Goal: Task Accomplishment & Management: Manage account settings

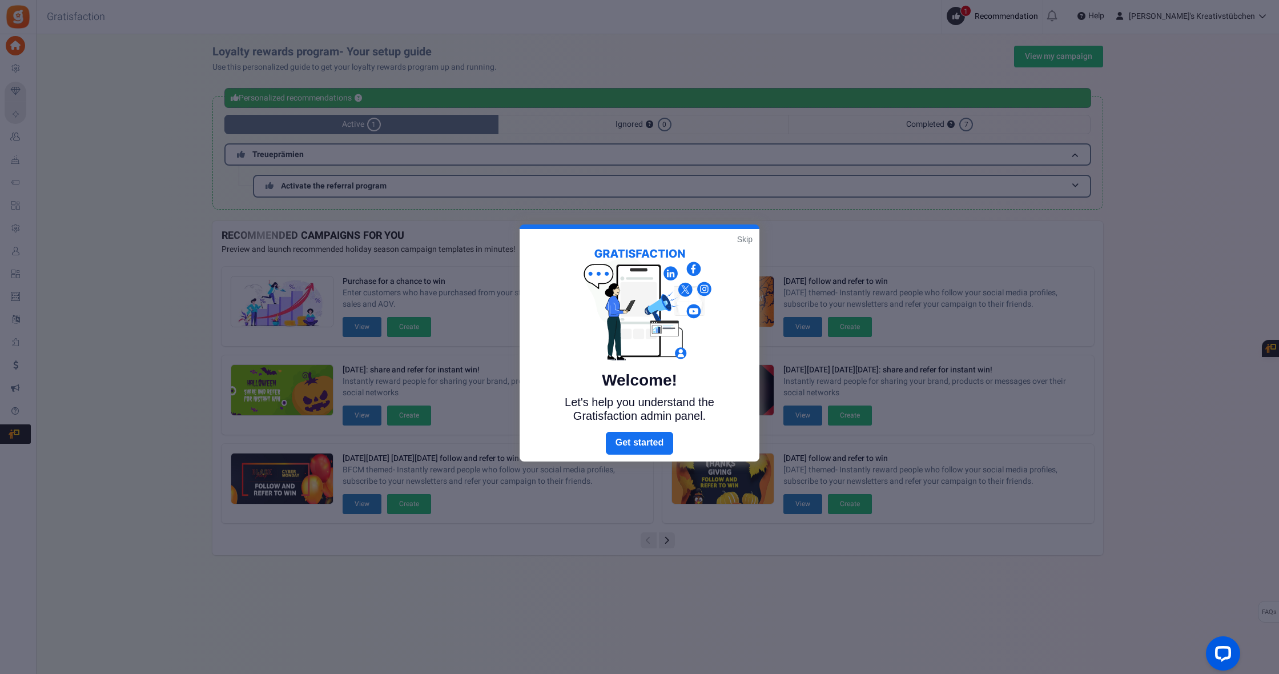
click at [742, 236] on link "Skip" at bounding box center [744, 238] width 15 height 11
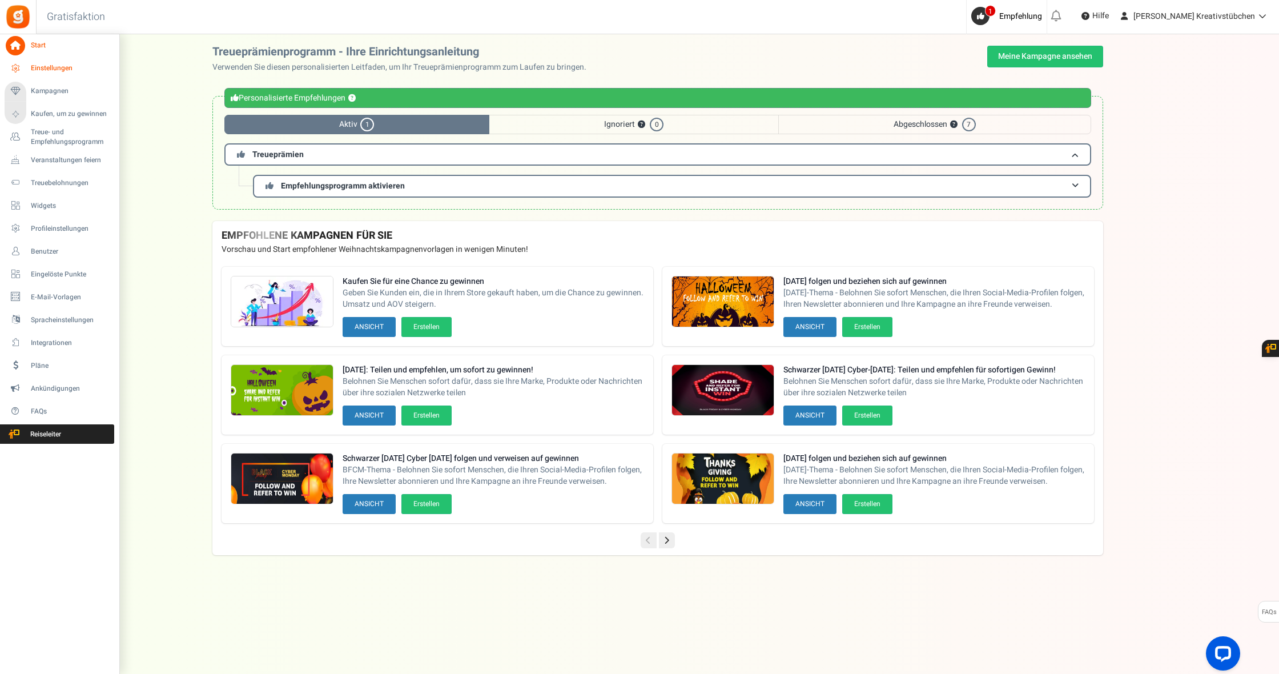
click at [40, 67] on span "Einstellungen" at bounding box center [71, 68] width 80 height 10
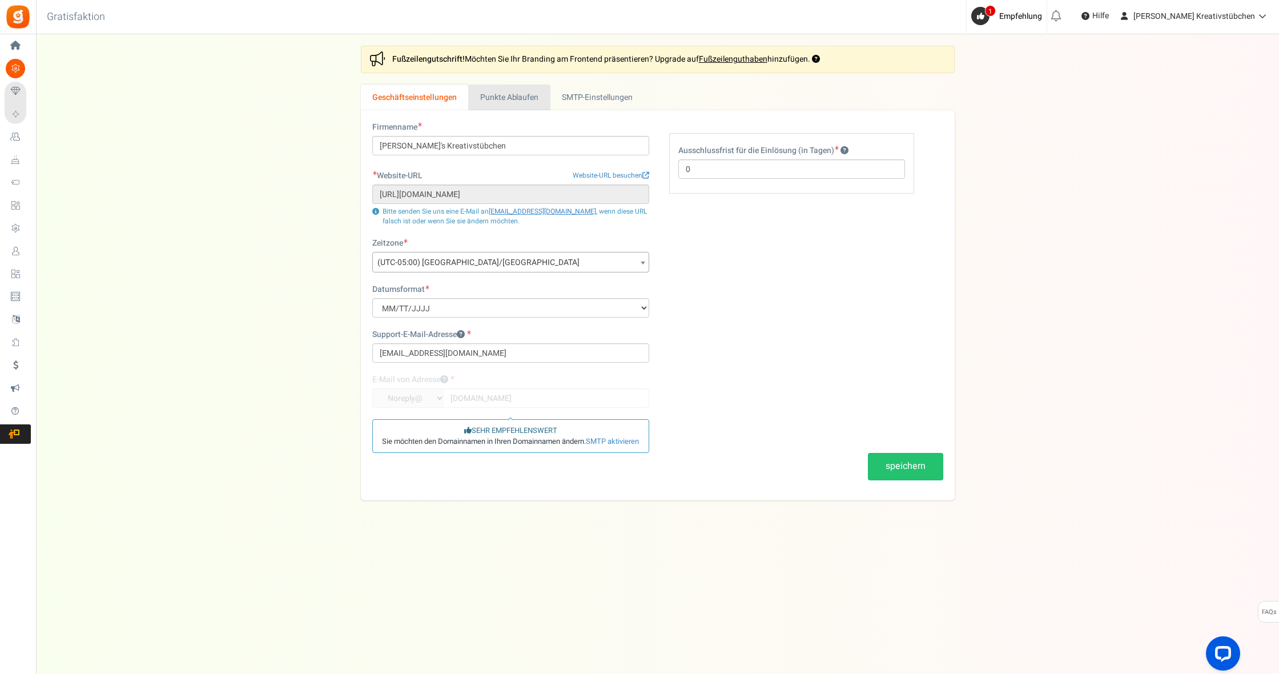
click at [507, 99] on link "Punkte Ablaufen" at bounding box center [509, 97] width 82 height 26
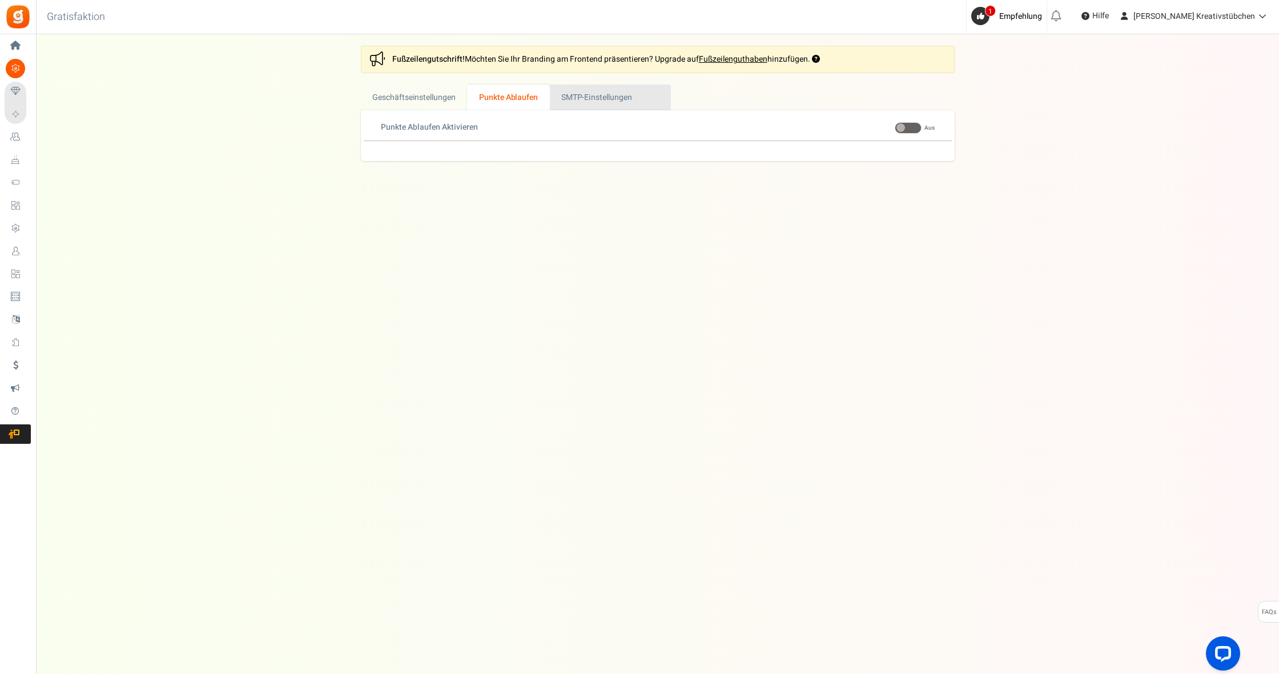
click at [579, 99] on link "Active SMTP-Einstellungen" at bounding box center [610, 97] width 121 height 26
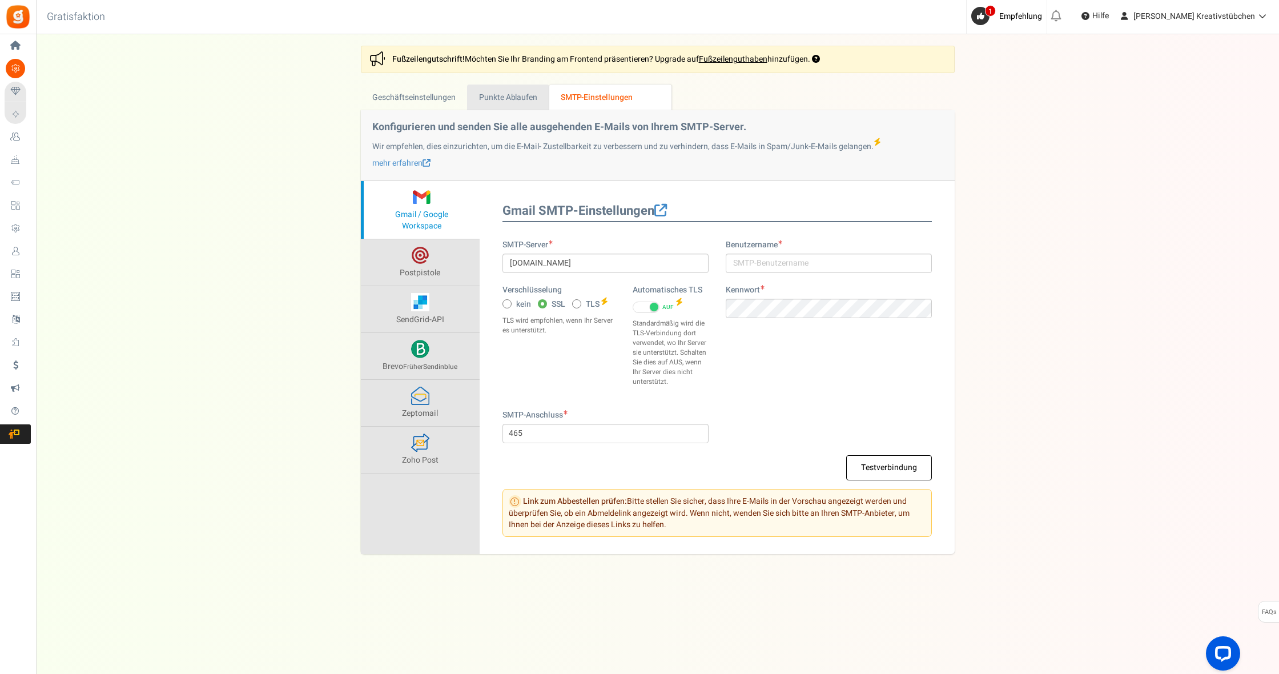
click at [530, 99] on link "Punkte Ablaufen" at bounding box center [508, 97] width 82 height 26
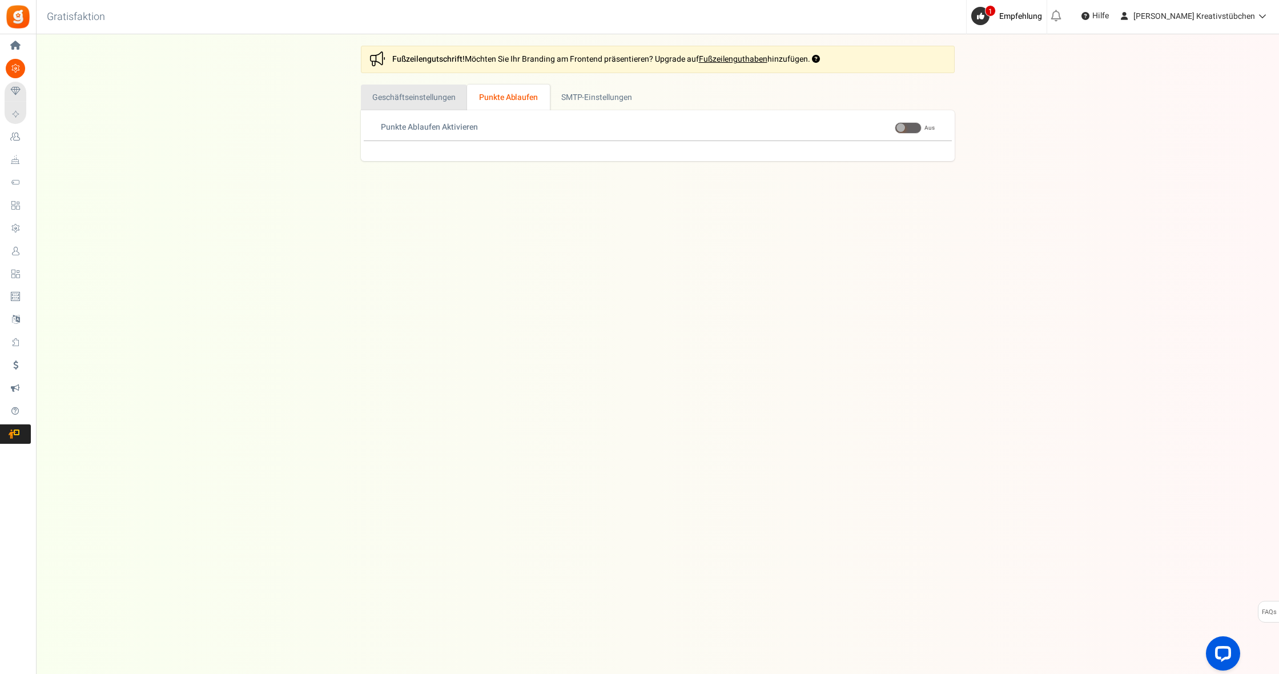
click at [422, 98] on link "Geschäftseinstellungen" at bounding box center [414, 97] width 107 height 26
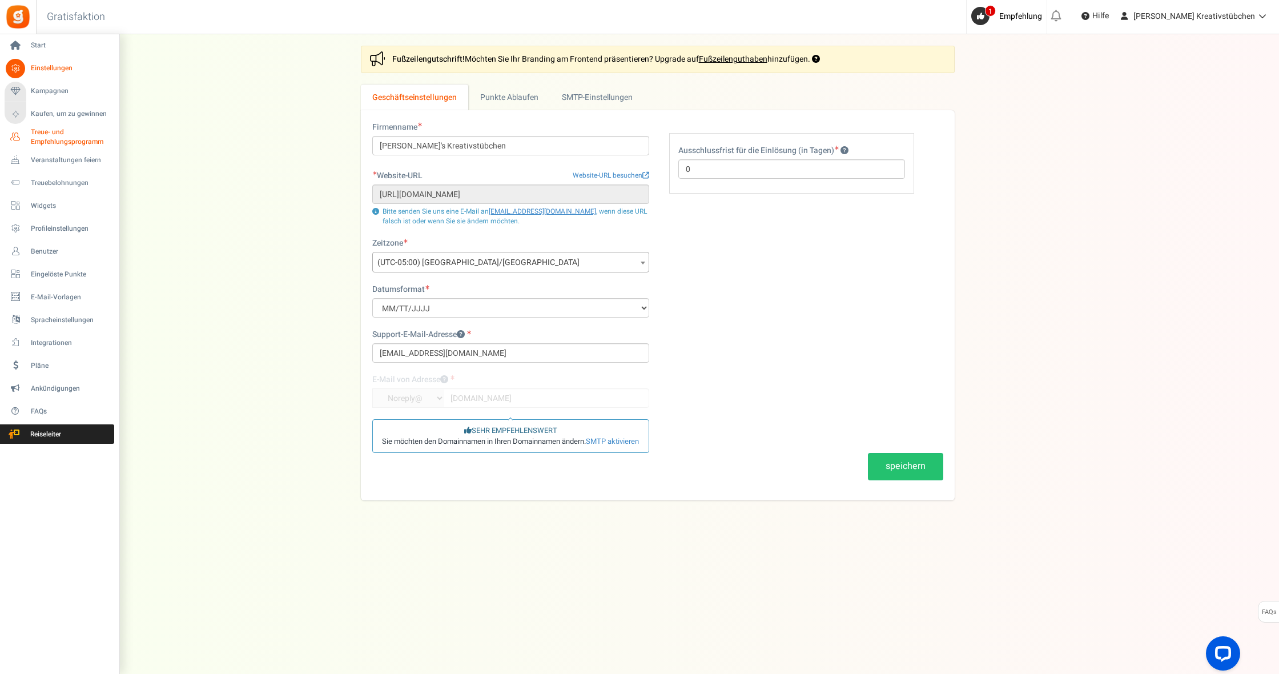
click at [55, 134] on span "Treue- und Empfehlungsprogramm" at bounding box center [72, 136] width 83 height 19
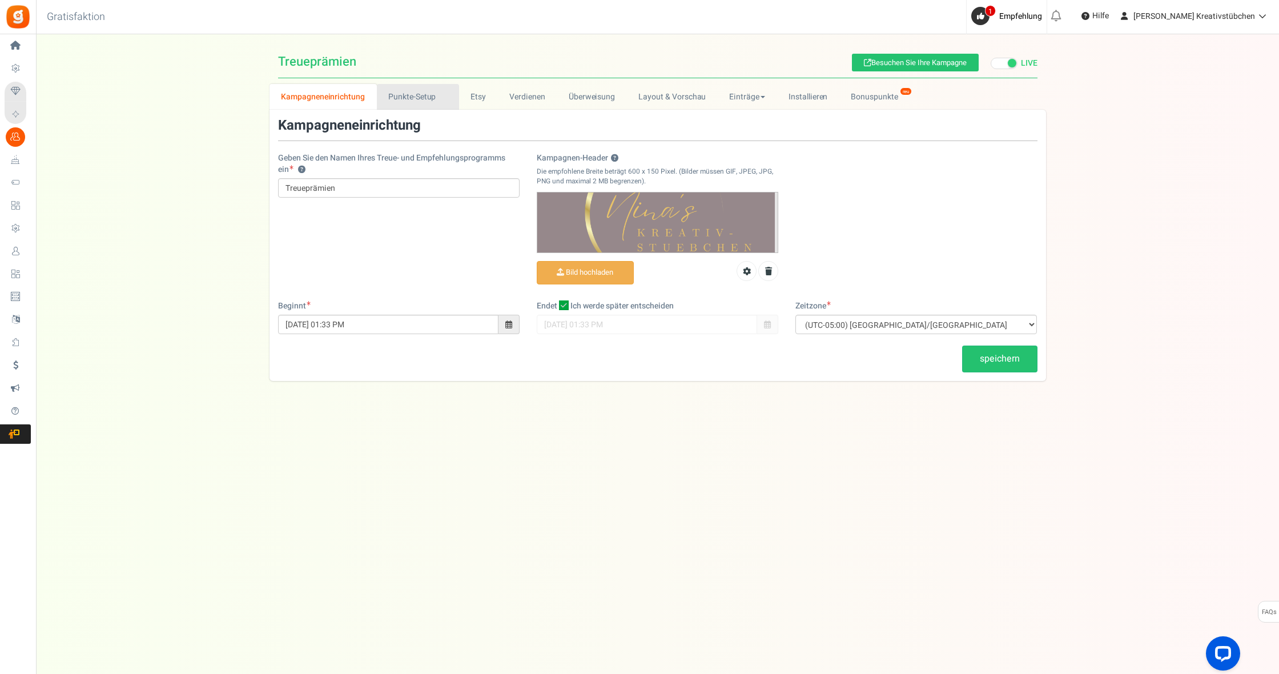
click at [414, 94] on link "Punkte-Setup New" at bounding box center [418, 97] width 82 height 26
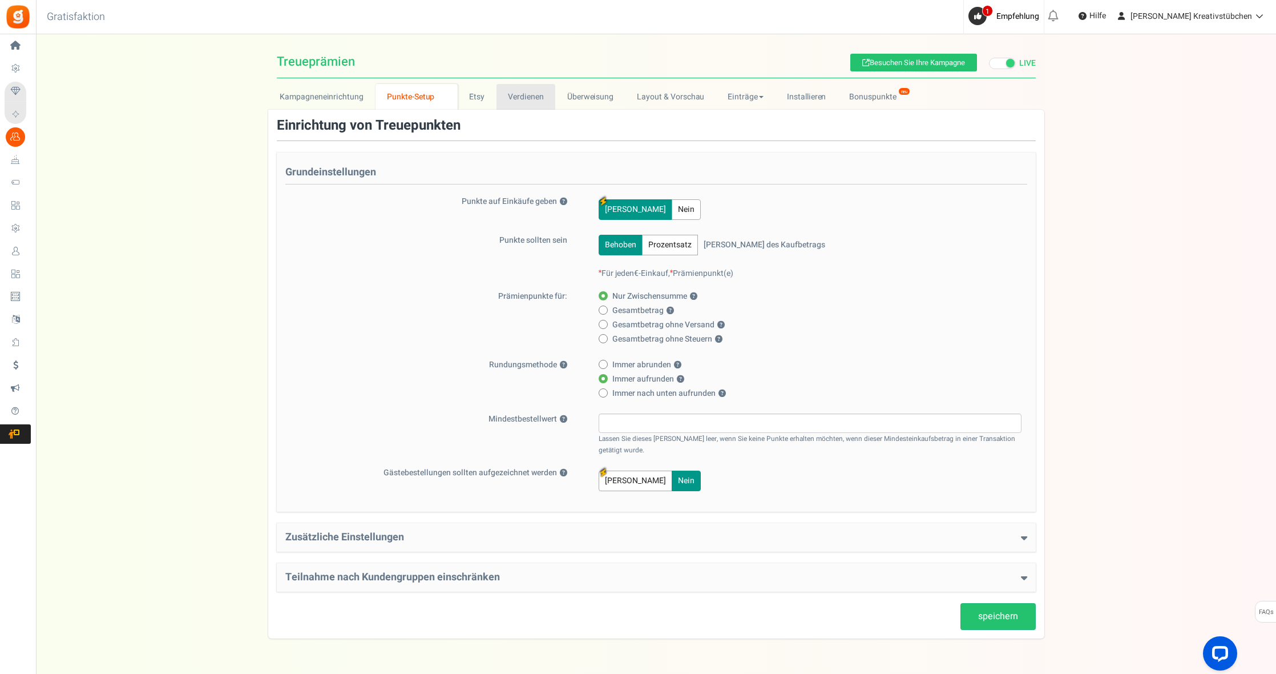
click at [514, 96] on link "Verdienen" at bounding box center [526, 97] width 59 height 26
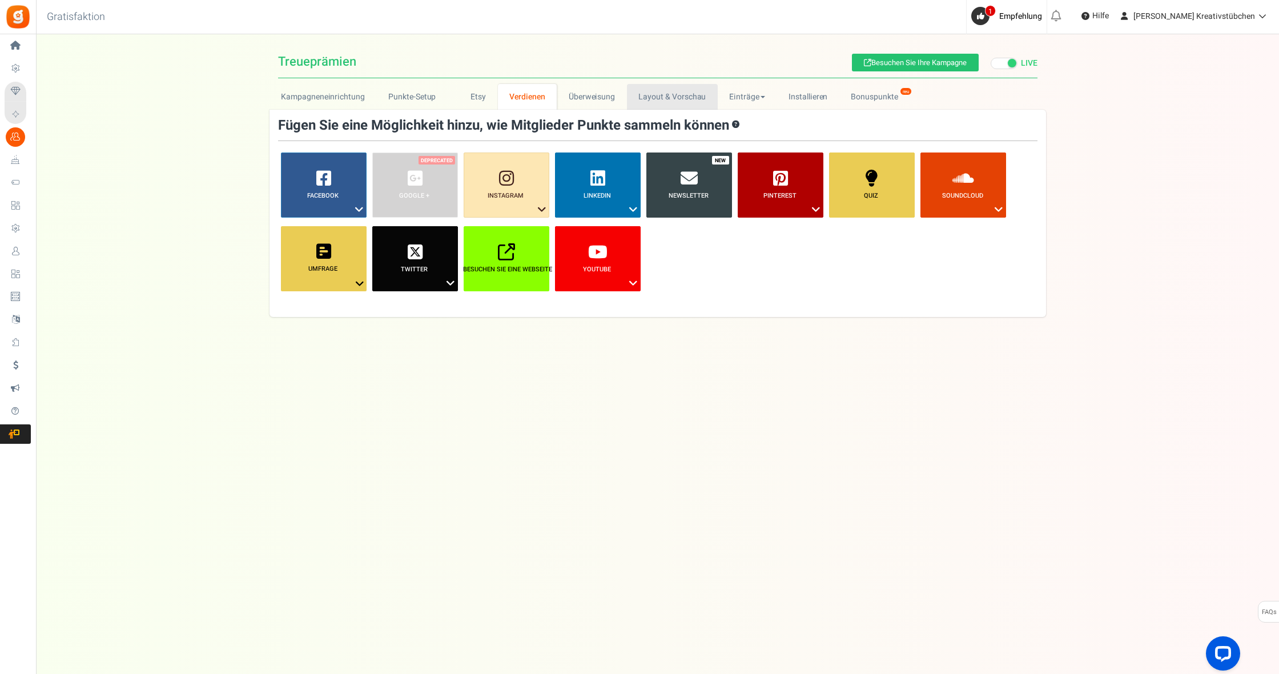
click at [656, 94] on link "Layout & Vorschau" at bounding box center [672, 97] width 91 height 26
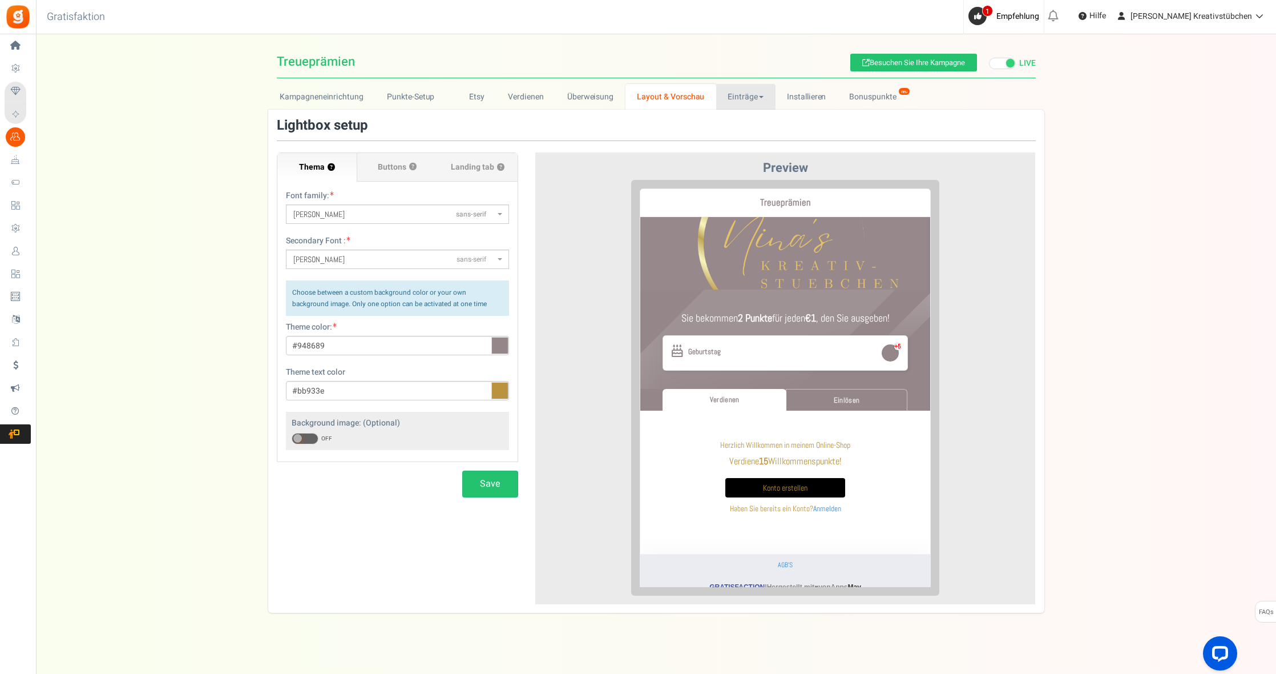
click at [747, 97] on link "Einträge" at bounding box center [745, 97] width 59 height 26
click at [744, 124] on link "Entries" at bounding box center [761, 122] width 91 height 17
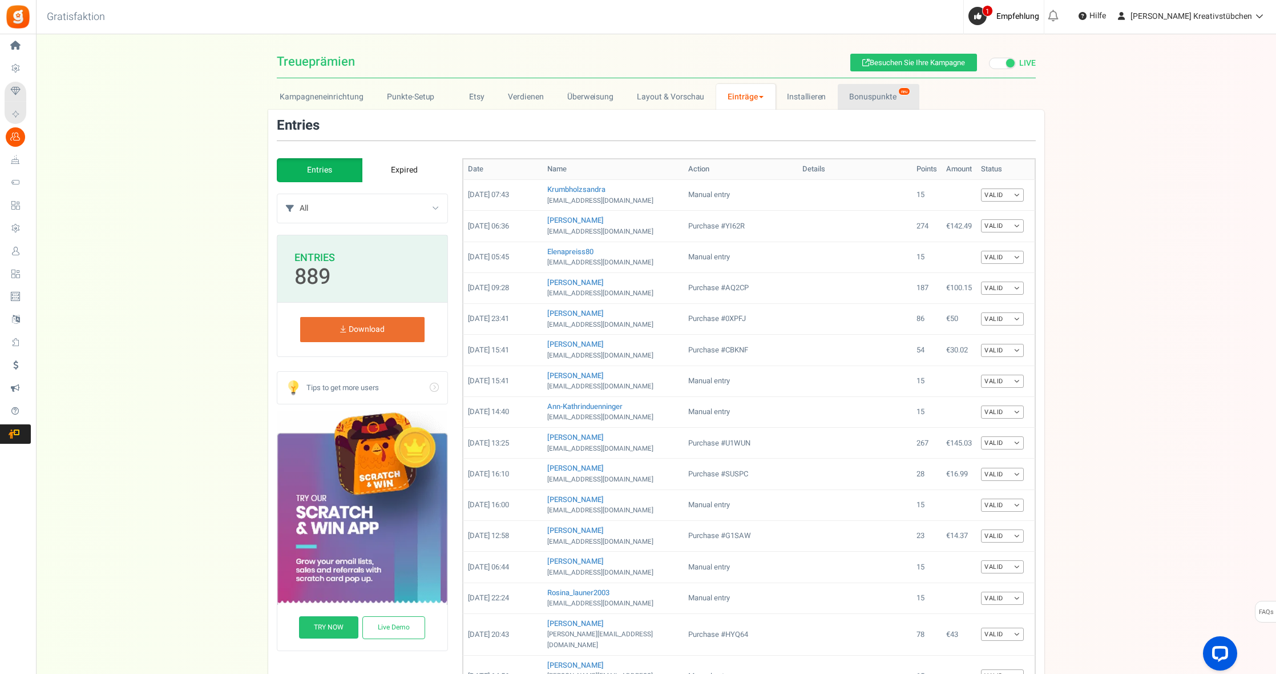
click at [863, 93] on link "Bonuspunkte neu" at bounding box center [879, 97] width 82 height 26
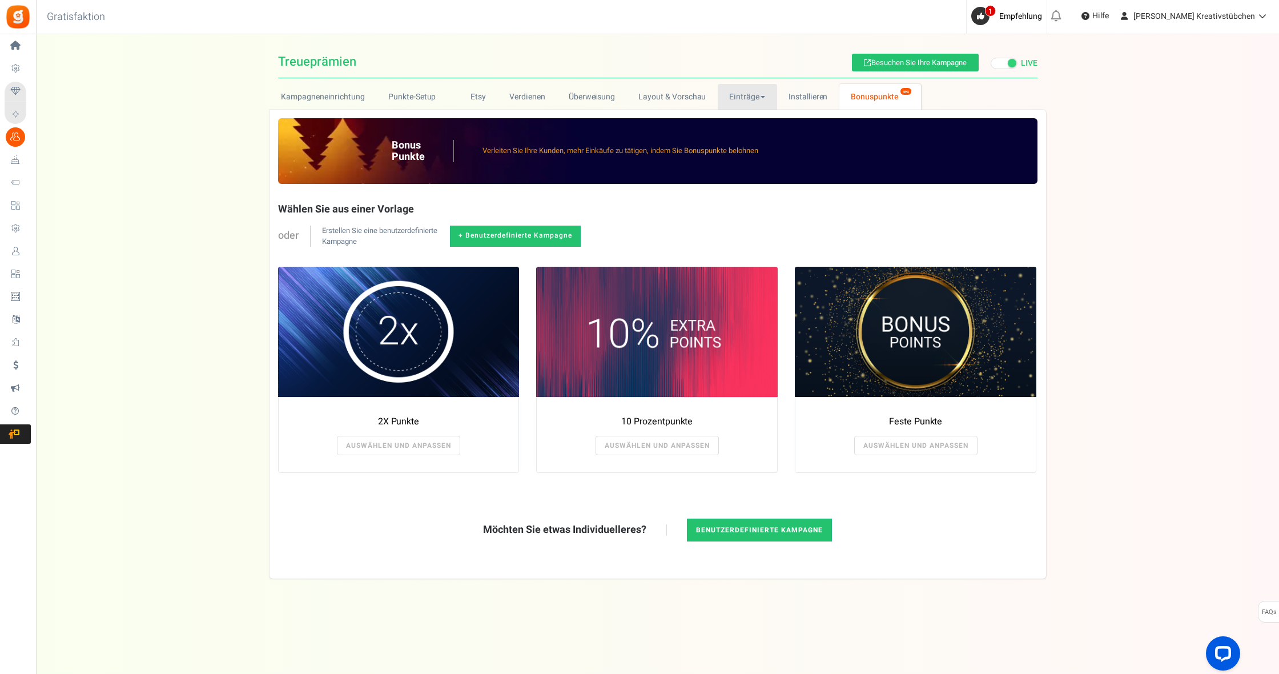
click at [739, 98] on link "Einträge" at bounding box center [747, 97] width 59 height 26
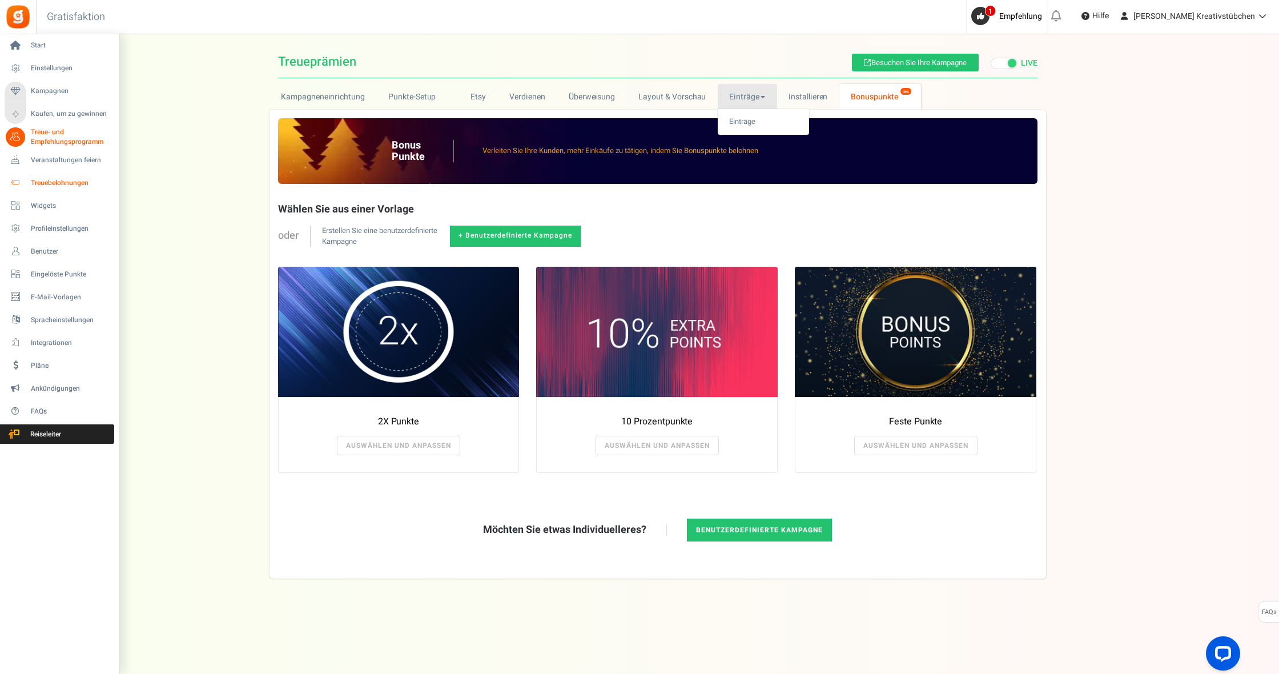
click at [59, 183] on span "Treuebelohnungen" at bounding box center [71, 183] width 80 height 10
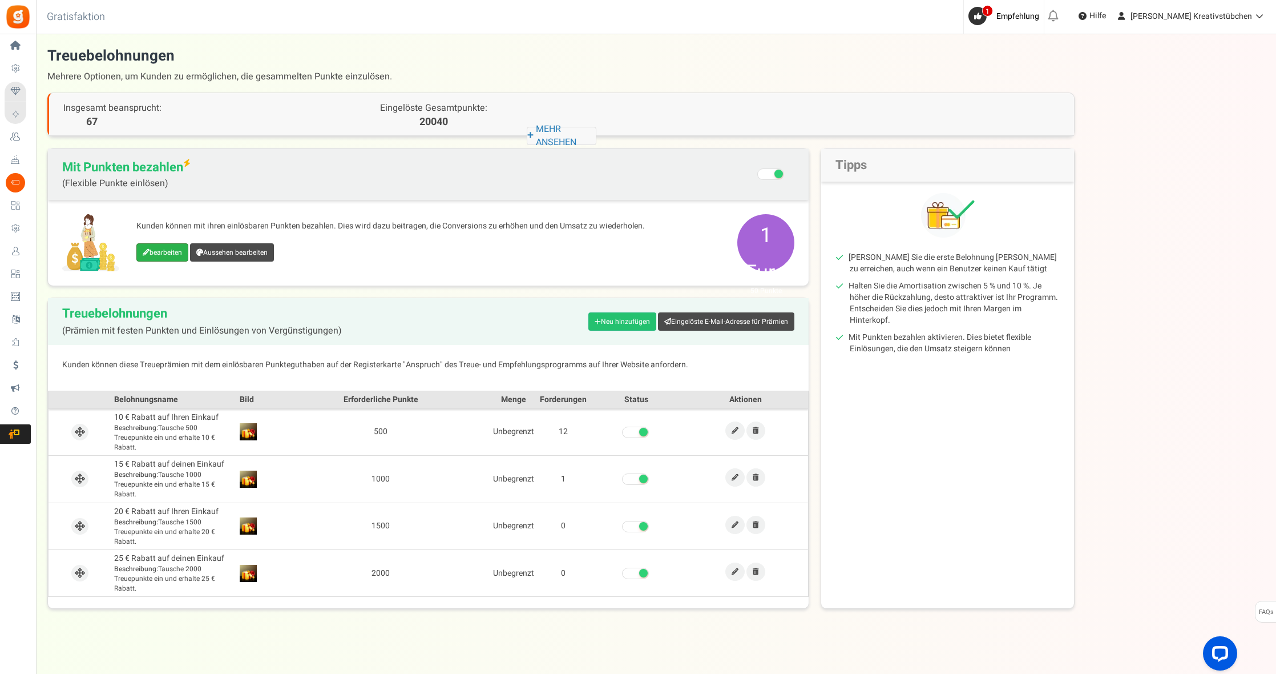
click at [160, 250] on link "bearbeiten" at bounding box center [162, 252] width 52 height 18
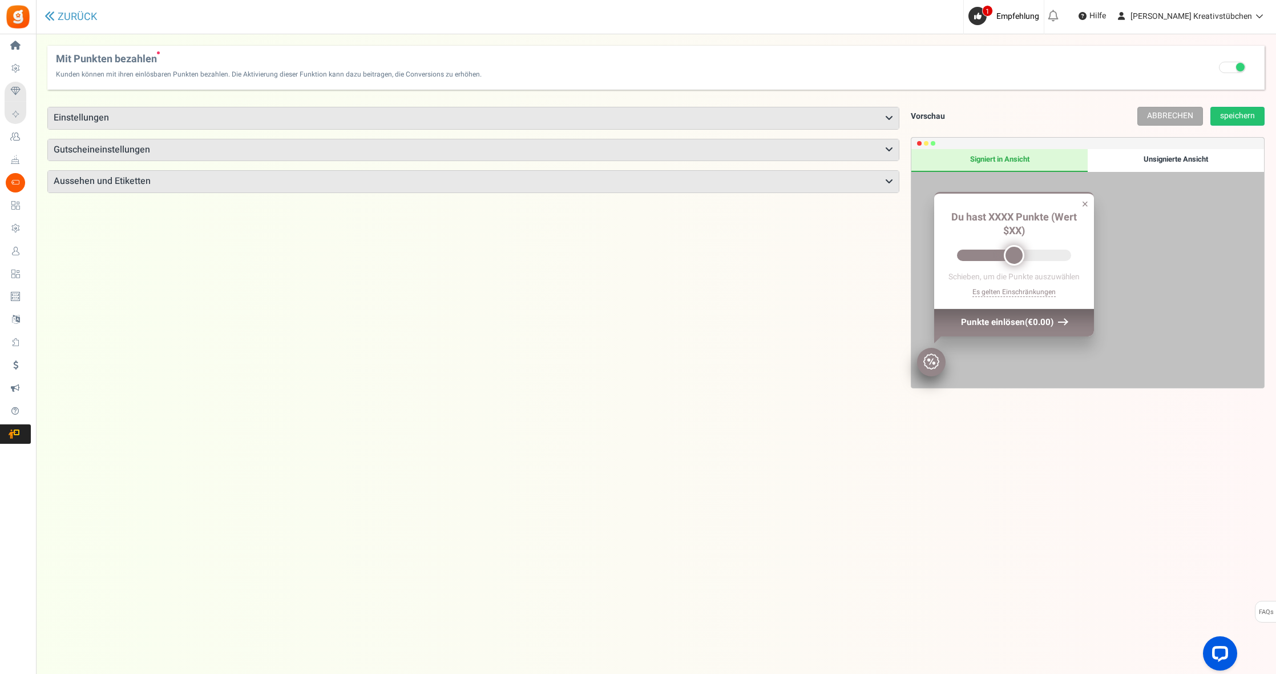
click at [106, 118] on h3 "Einstellungen" at bounding box center [473, 118] width 851 height 22
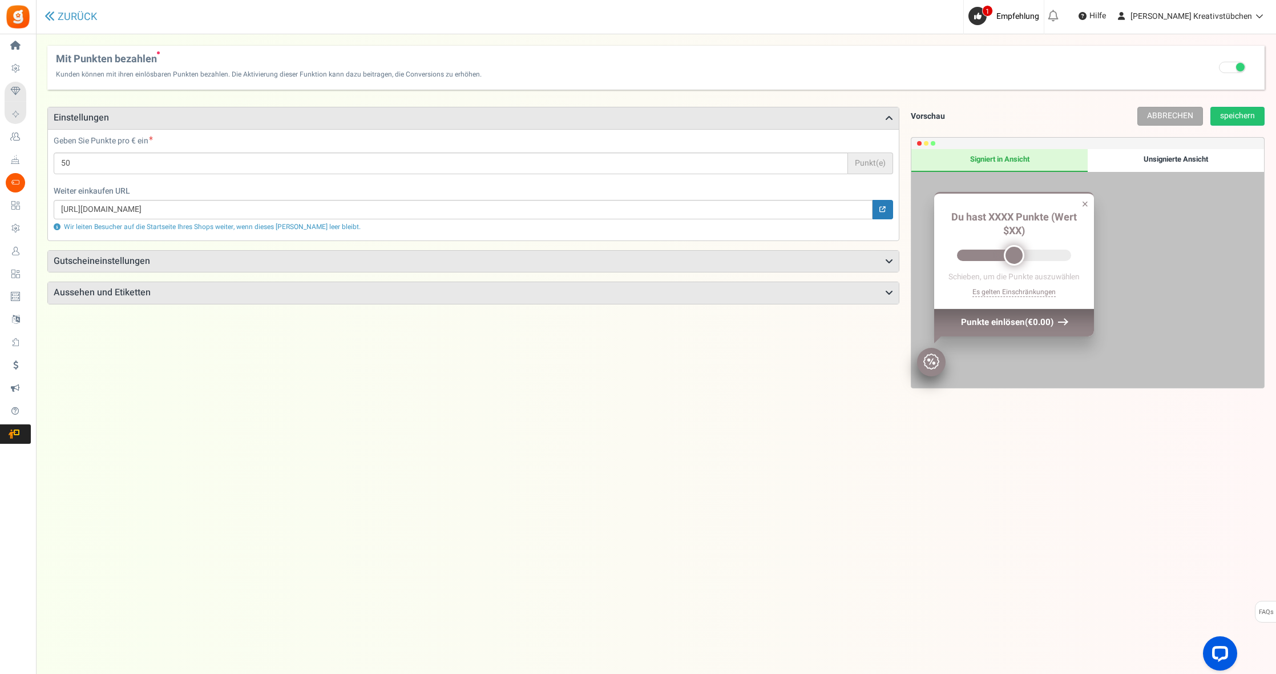
click at [152, 259] on h3 "Gutscheineinstellungen" at bounding box center [473, 262] width 851 height 22
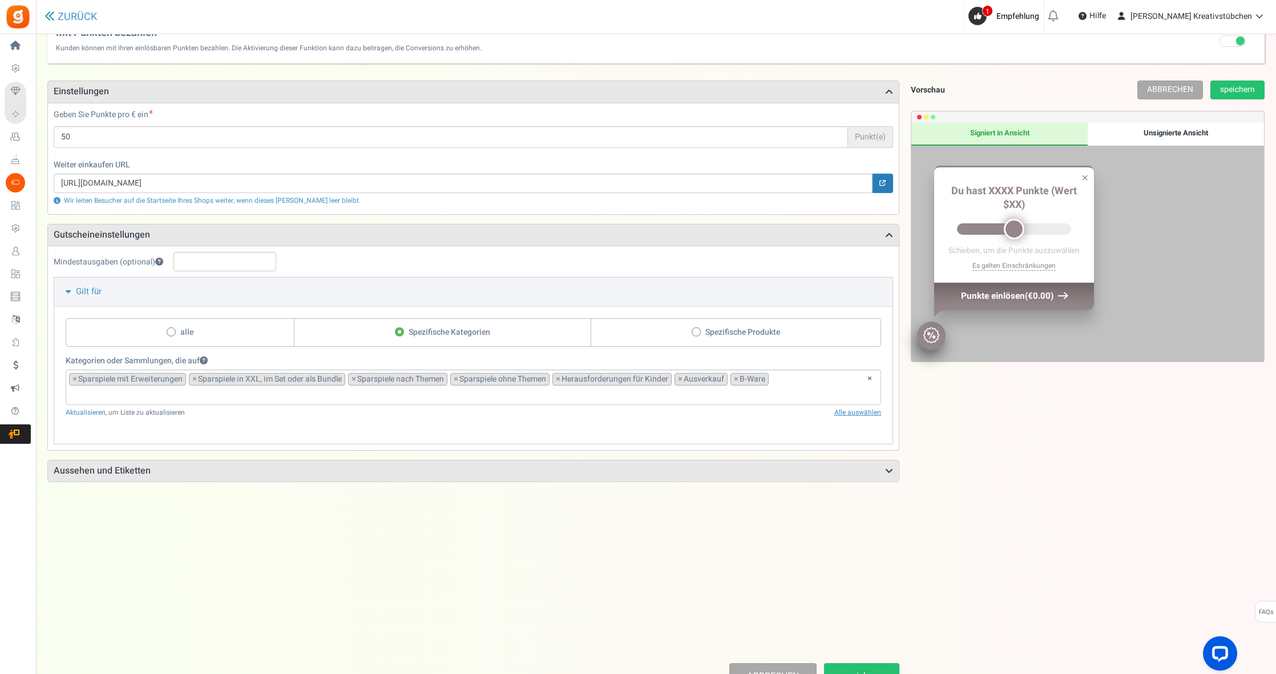
scroll to position [27, 0]
click at [69, 293] on icon at bounding box center [68, 290] width 9 height 5
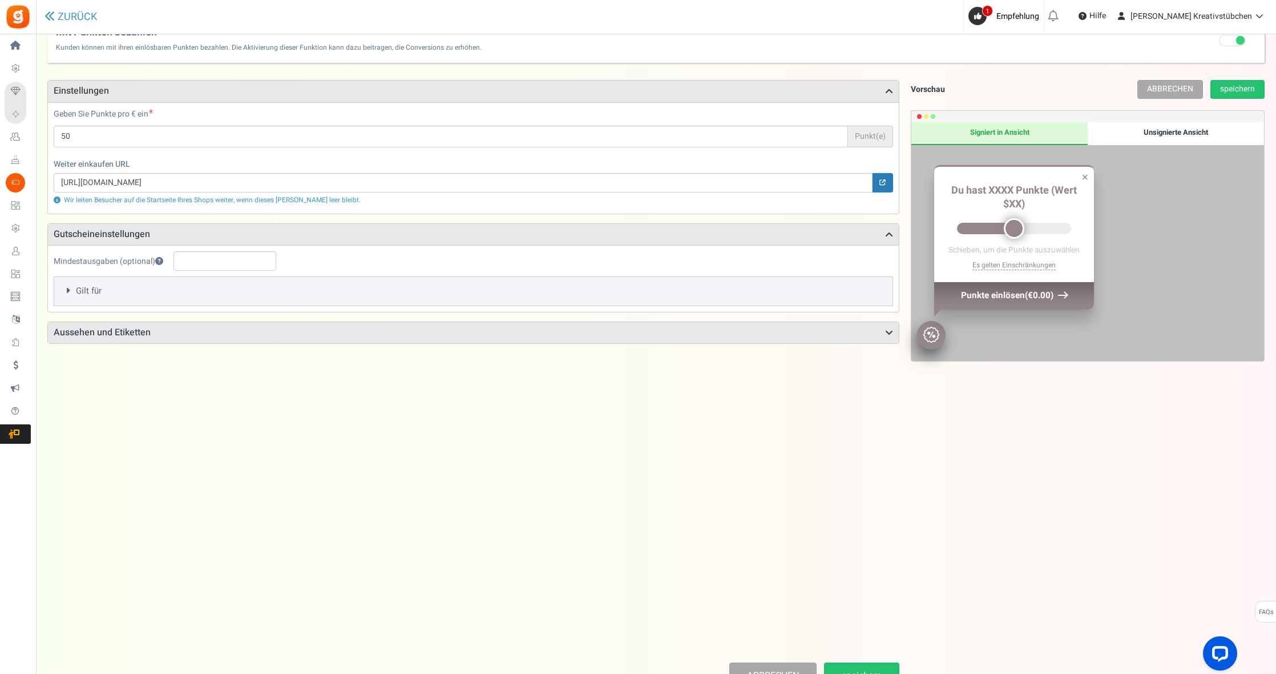
click at [76, 293] on span "Gilt für" at bounding box center [89, 290] width 26 height 13
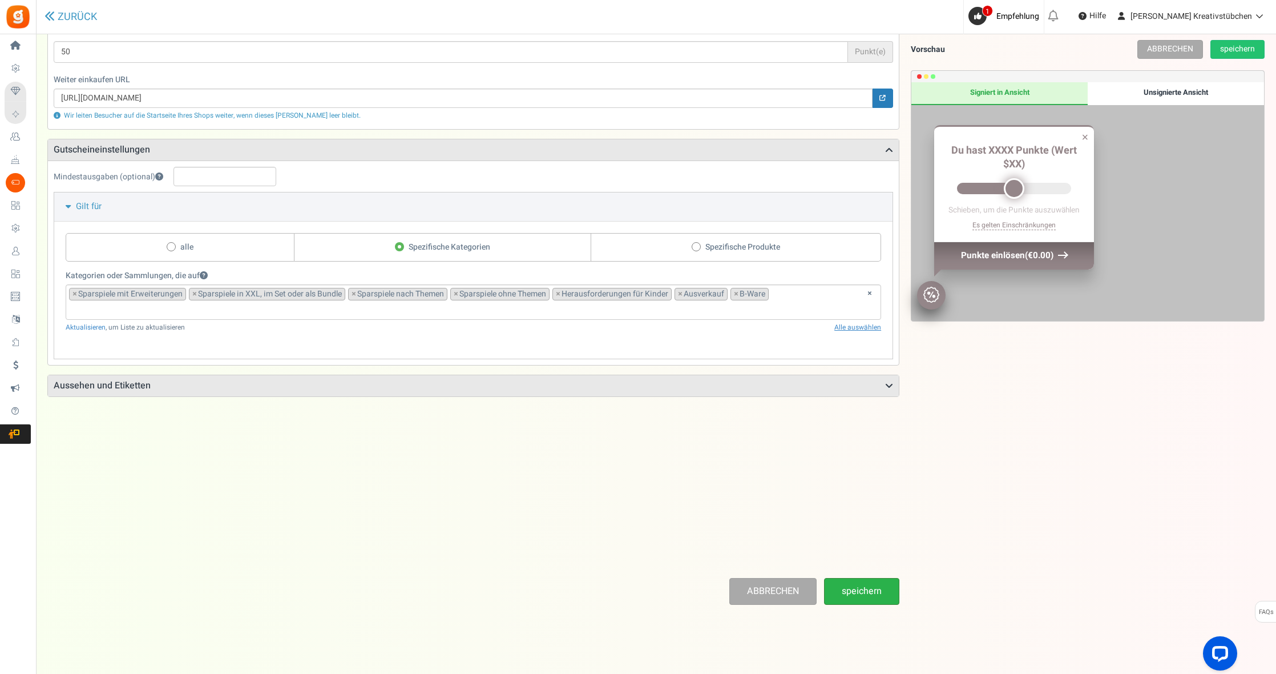
scroll to position [111, 0]
click at [873, 597] on link "speichern" at bounding box center [861, 591] width 75 height 27
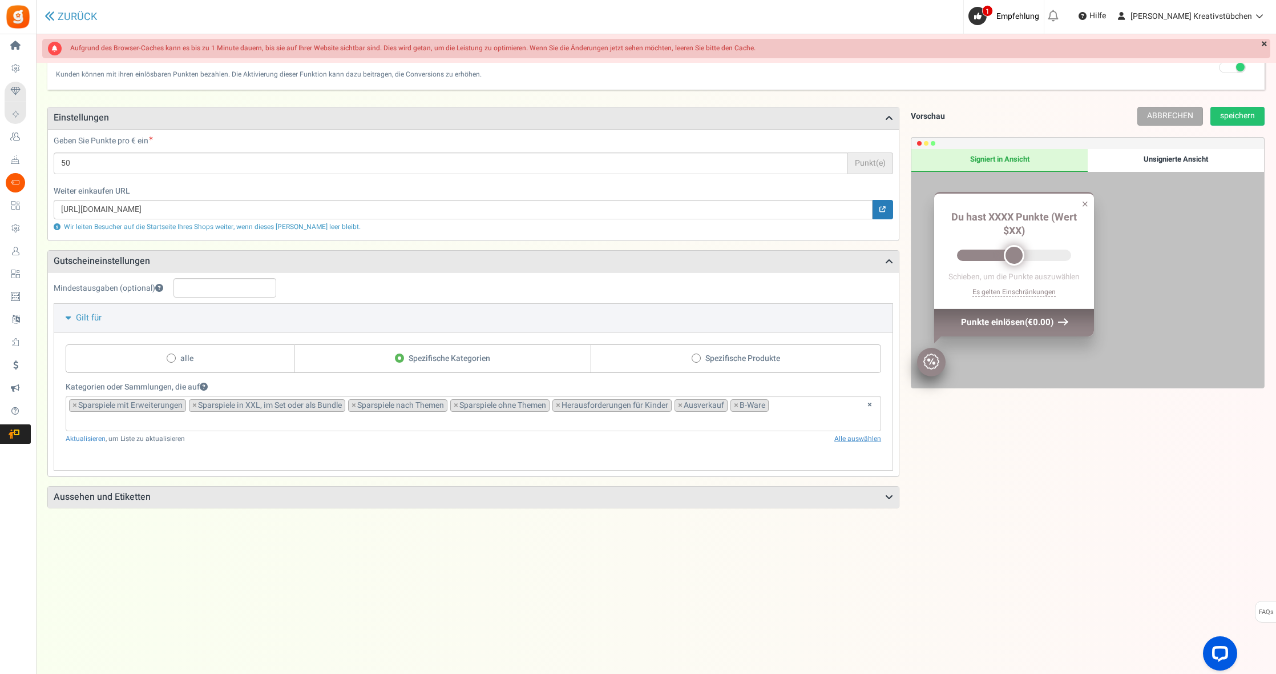
scroll to position [0, 0]
